Goal: Transaction & Acquisition: Book appointment/travel/reservation

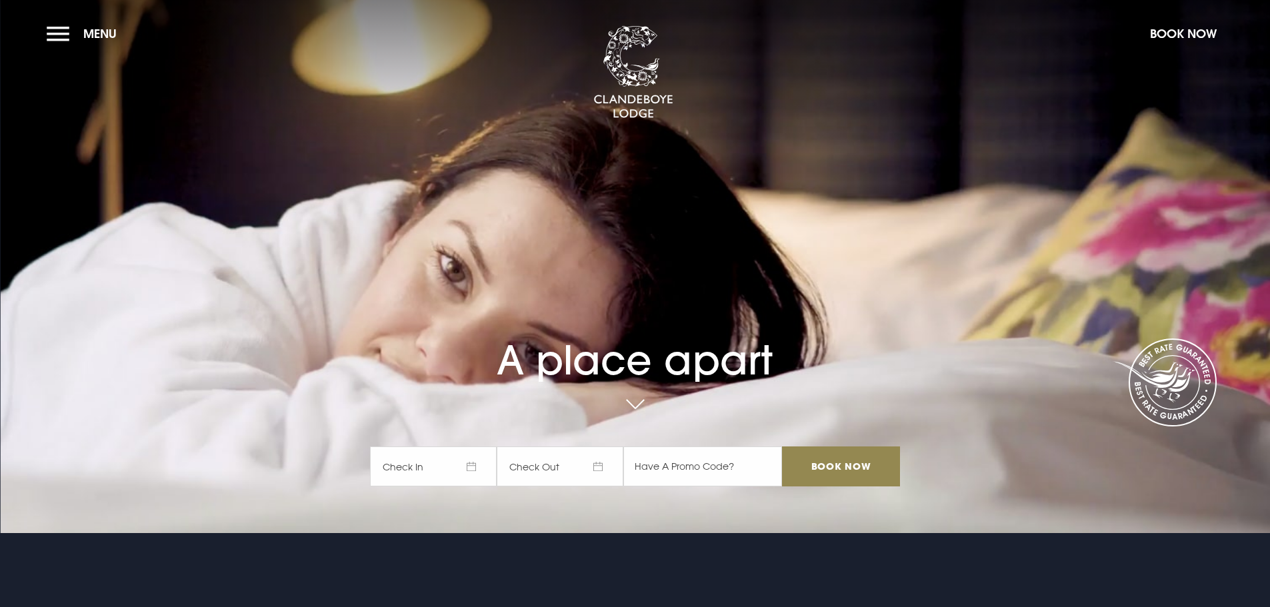
click at [470, 465] on span "Check In" at bounding box center [433, 467] width 127 height 40
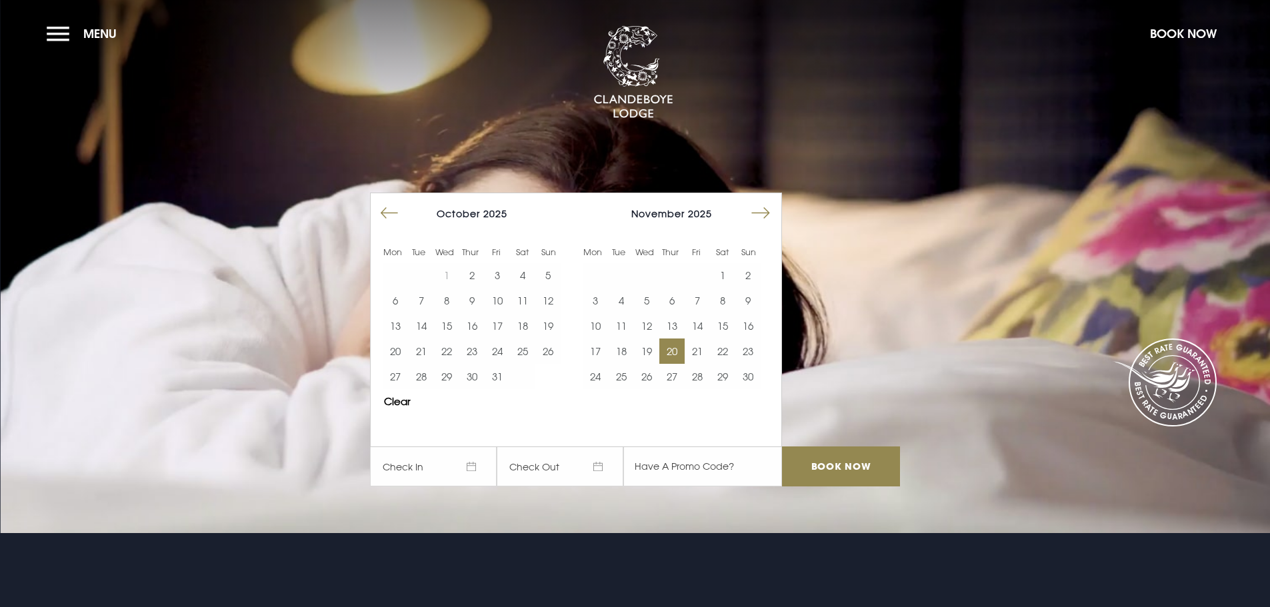
click at [682, 352] on button "20" at bounding box center [672, 351] width 25 height 25
click at [701, 352] on button "21" at bounding box center [697, 351] width 25 height 25
click at [841, 459] on input "Book Now" at bounding box center [840, 467] width 117 height 40
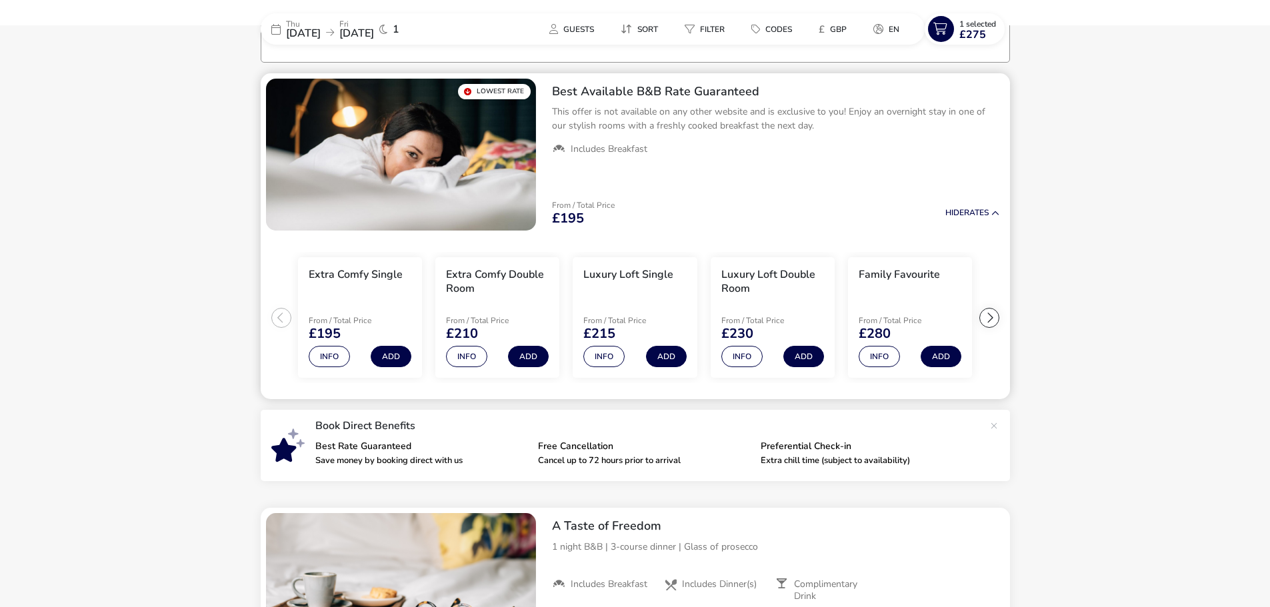
scroll to position [105, 0]
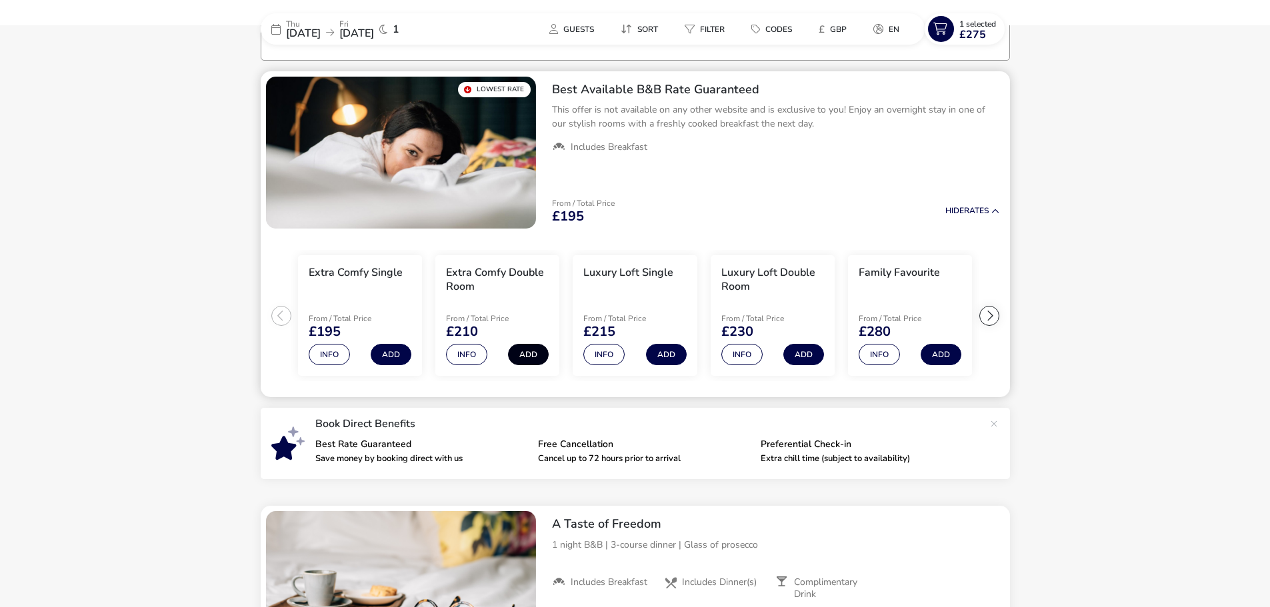
click at [543, 353] on button "Add" at bounding box center [528, 354] width 41 height 21
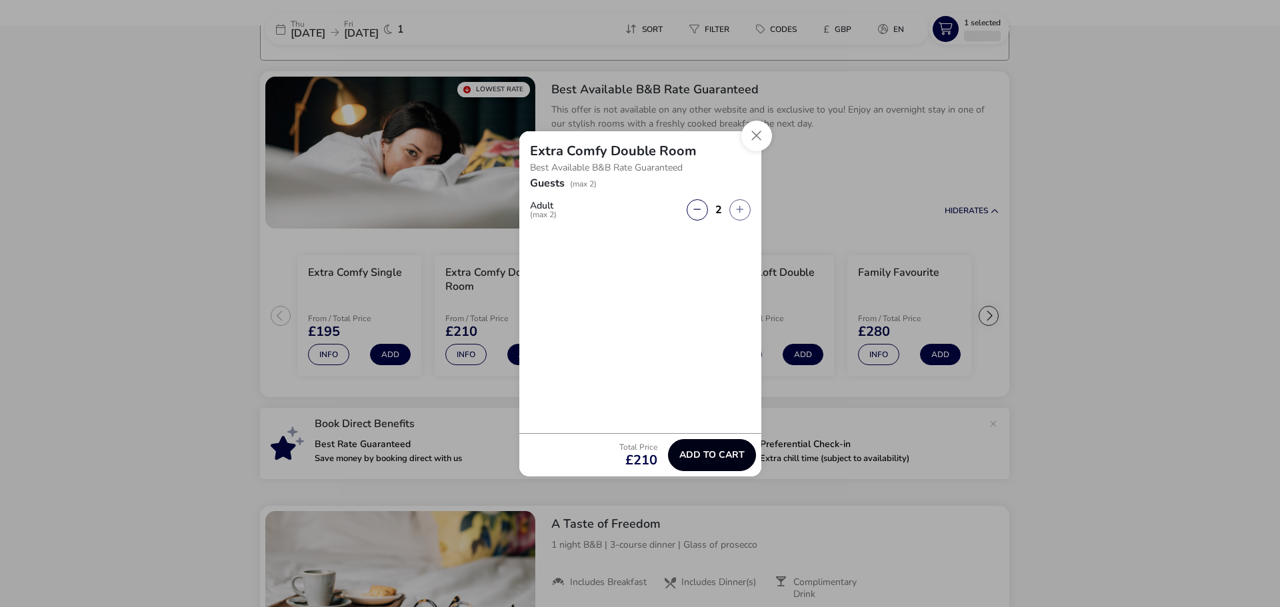
click at [728, 450] on span "Add to cart" at bounding box center [712, 455] width 65 height 10
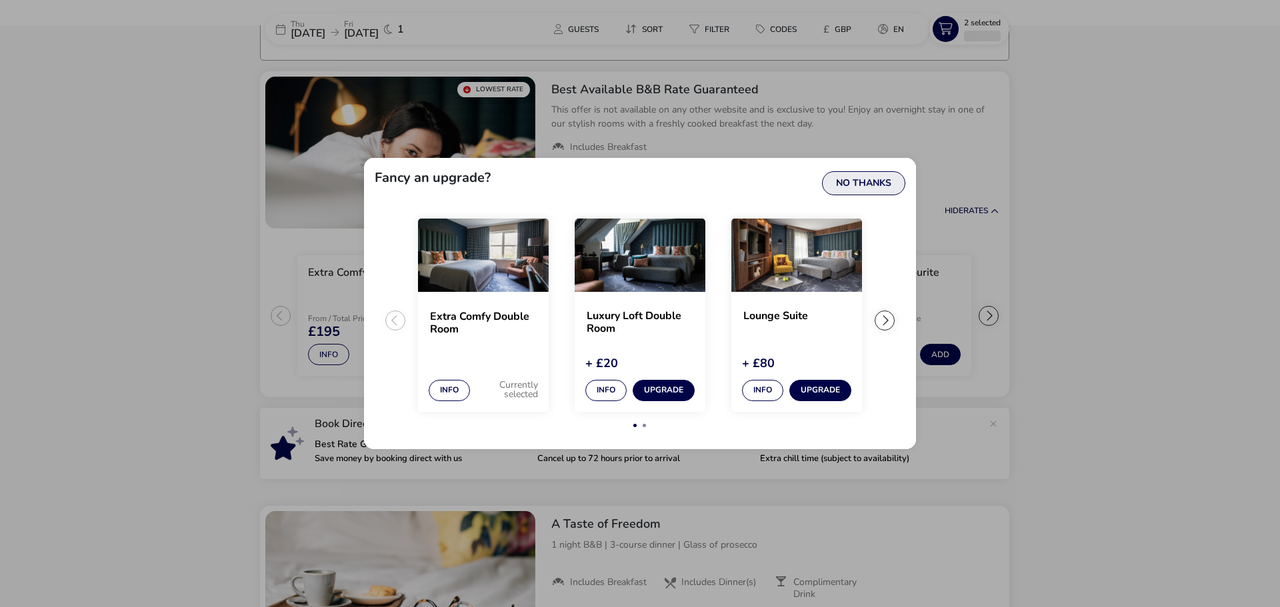
click at [890, 185] on button "No Thanks" at bounding box center [863, 183] width 83 height 24
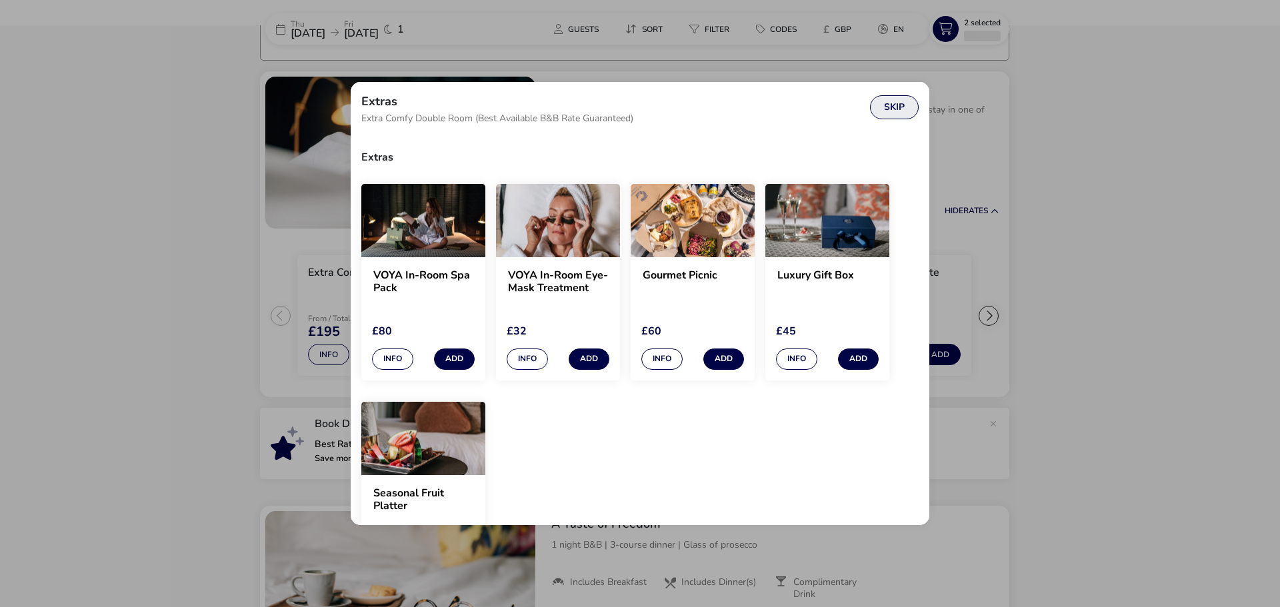
click at [882, 109] on button "Skip" at bounding box center [894, 107] width 49 height 24
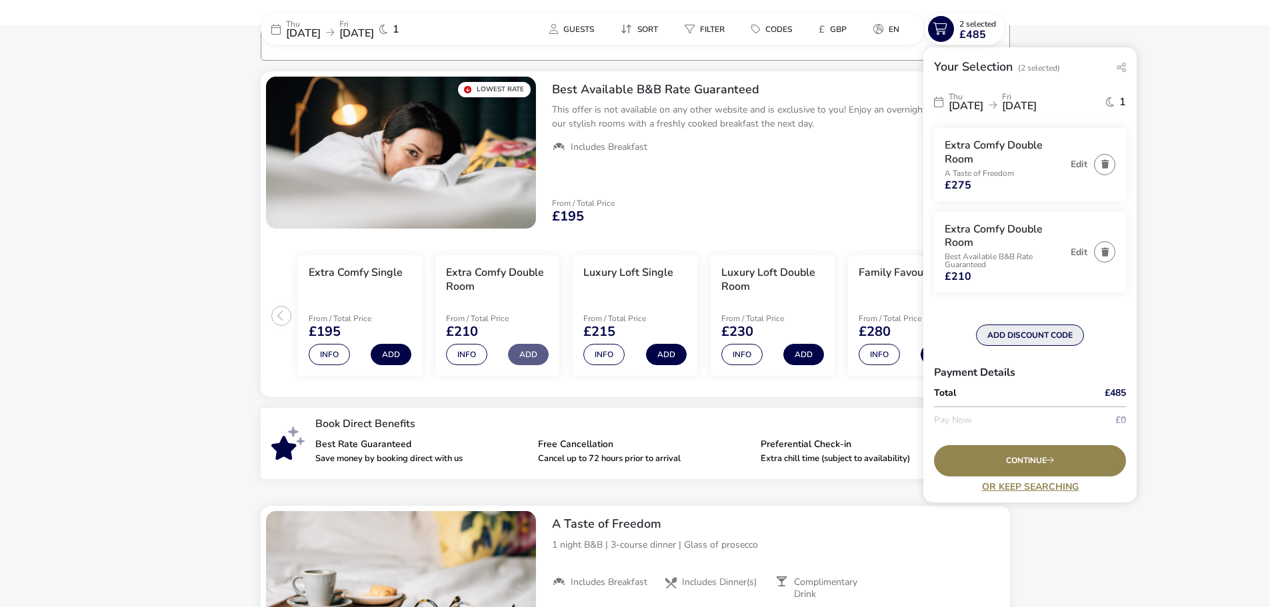
click at [1061, 334] on button "ADD DISCOUNT CODE" at bounding box center [1030, 335] width 108 height 21
type input "NICHAM15"
click at [1083, 340] on button "Apply" at bounding box center [1103, 341] width 41 height 28
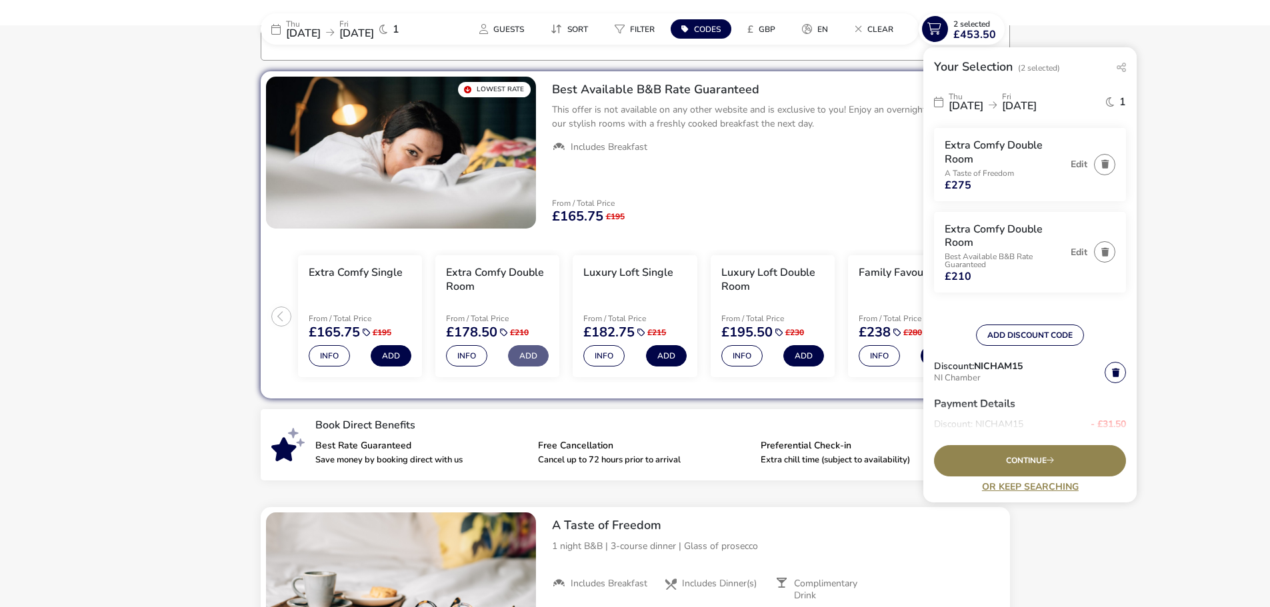
click at [1122, 365] on div "[DATE] [DATE] 1 Extra Comfy Double Room A Taste of Freedom £275 Edit Extra Comf…" at bounding box center [1030, 258] width 213 height 351
drag, startPoint x: 1116, startPoint y: 372, endPoint x: 1103, endPoint y: 371, distance: 12.7
click at [1114, 372] on link at bounding box center [1115, 372] width 21 height 21
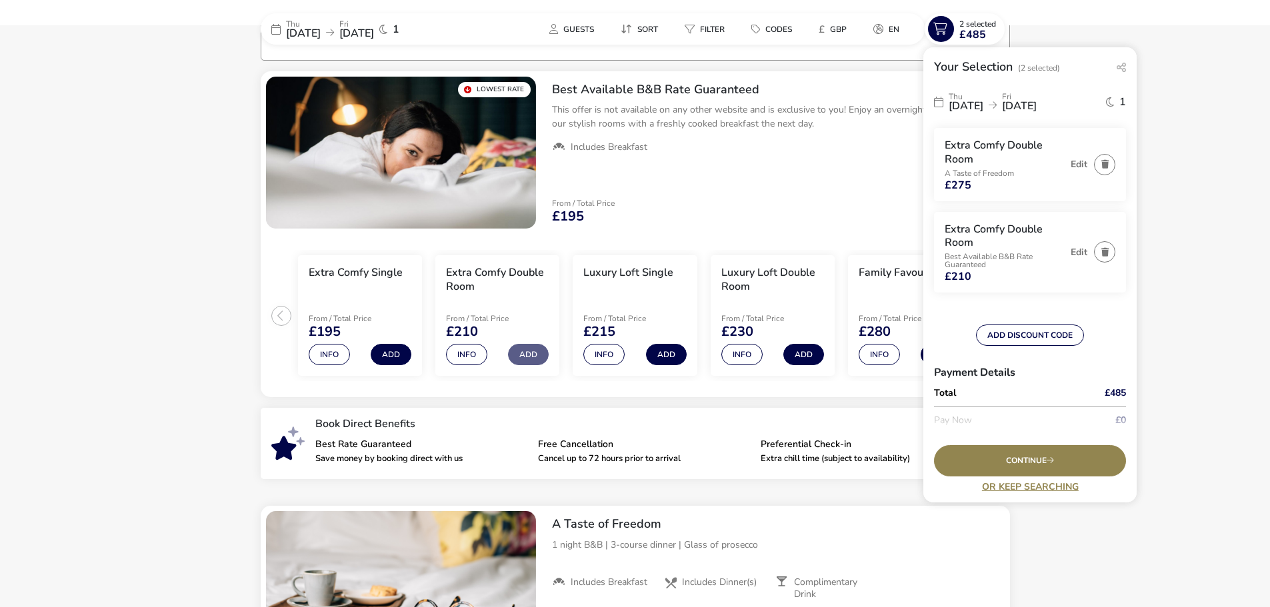
click at [1103, 371] on h3 "Payment Details" at bounding box center [1030, 373] width 192 height 32
